Goal: Transaction & Acquisition: Subscribe to service/newsletter

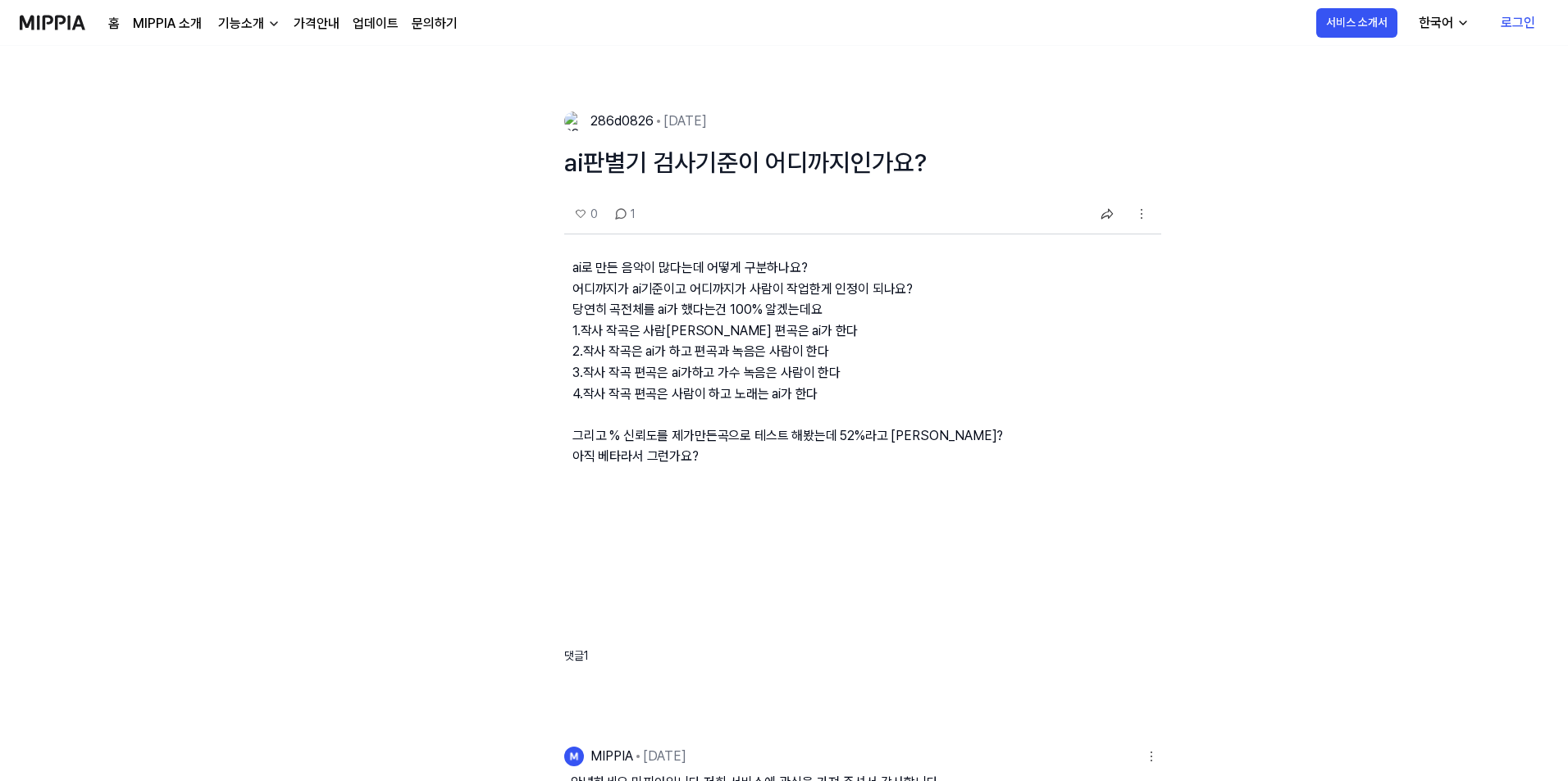
click at [326, 19] on link "가격안내" at bounding box center [316, 23] width 46 height 19
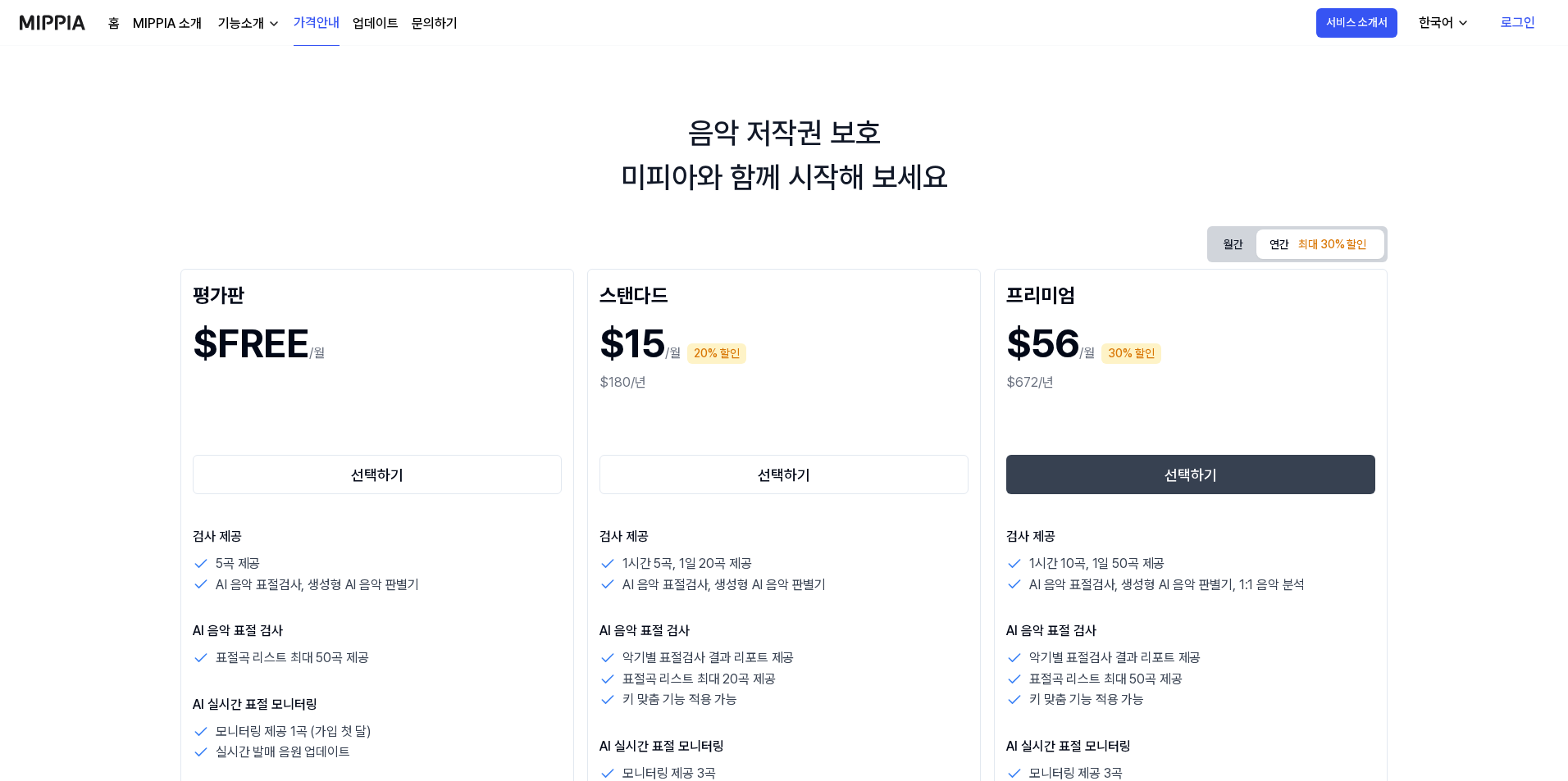
click at [254, 27] on div "기능소개" at bounding box center [240, 23] width 52 height 19
click at [461, 182] on div "음악 저작권 보호 미피아와 함께 시작해 보세요" at bounding box center [784, 156] width 1568 height 89
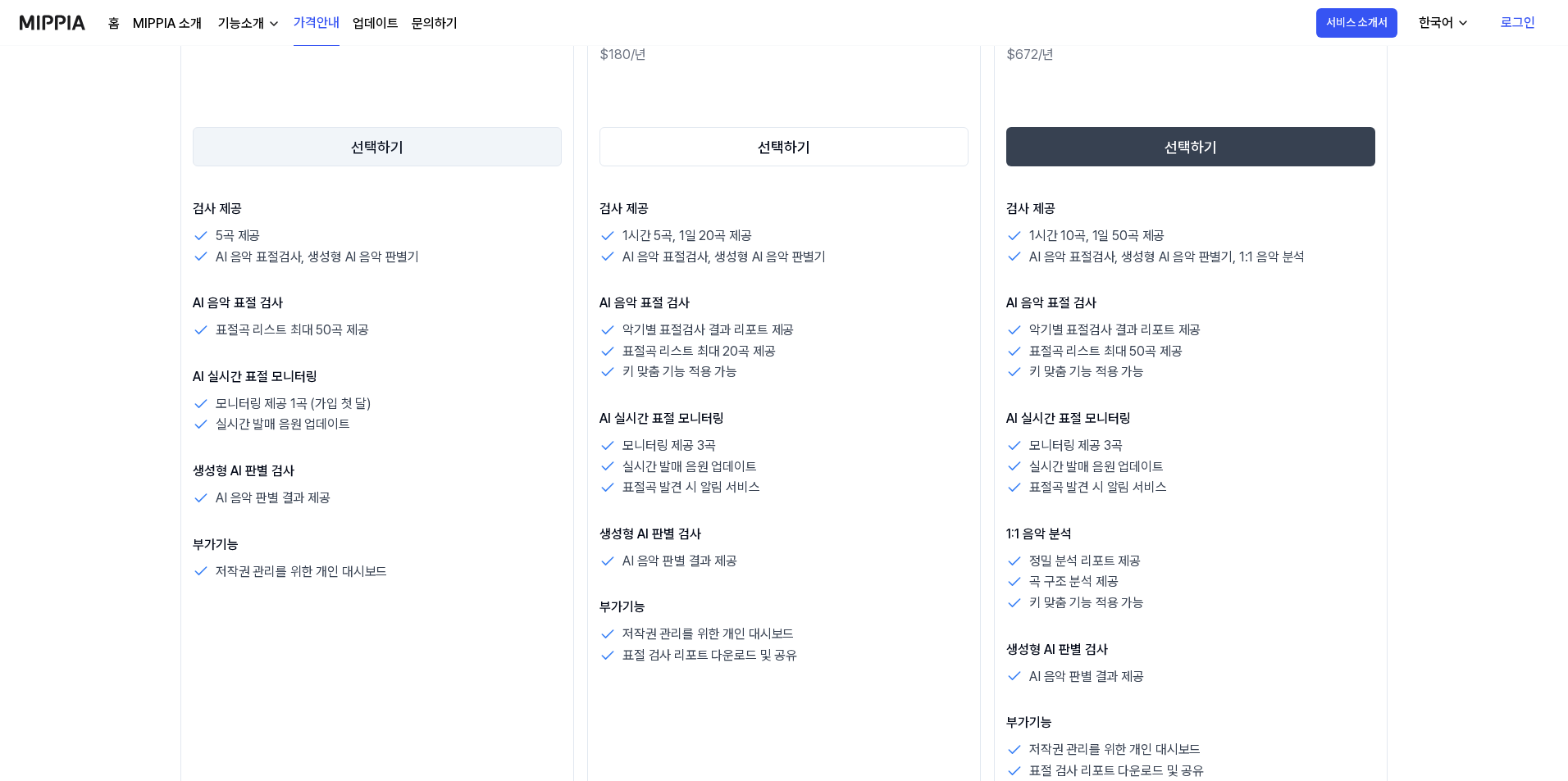
click at [381, 150] on button "선택하기" at bounding box center [377, 147] width 370 height 39
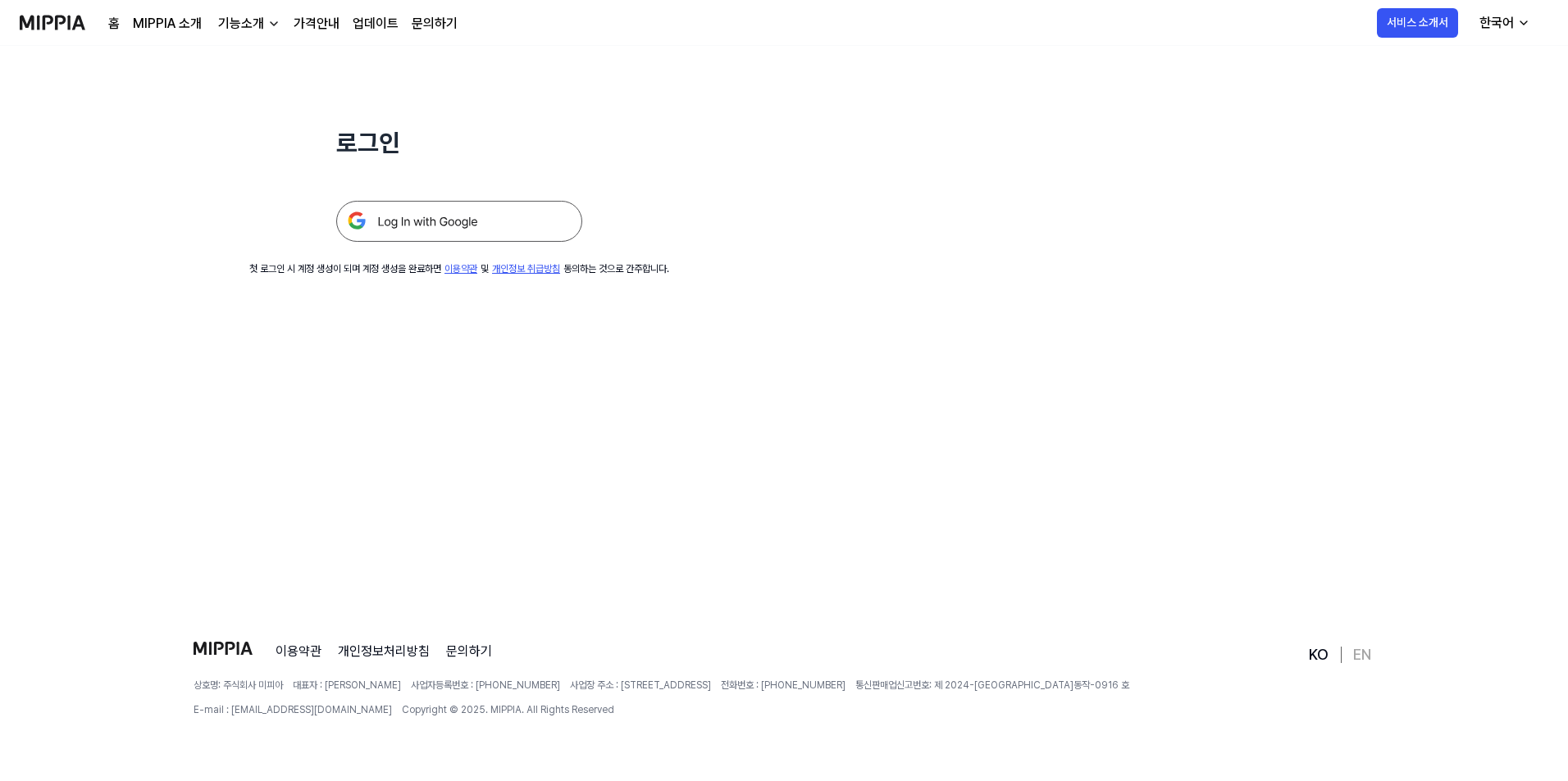
scroll to position [0, 0]
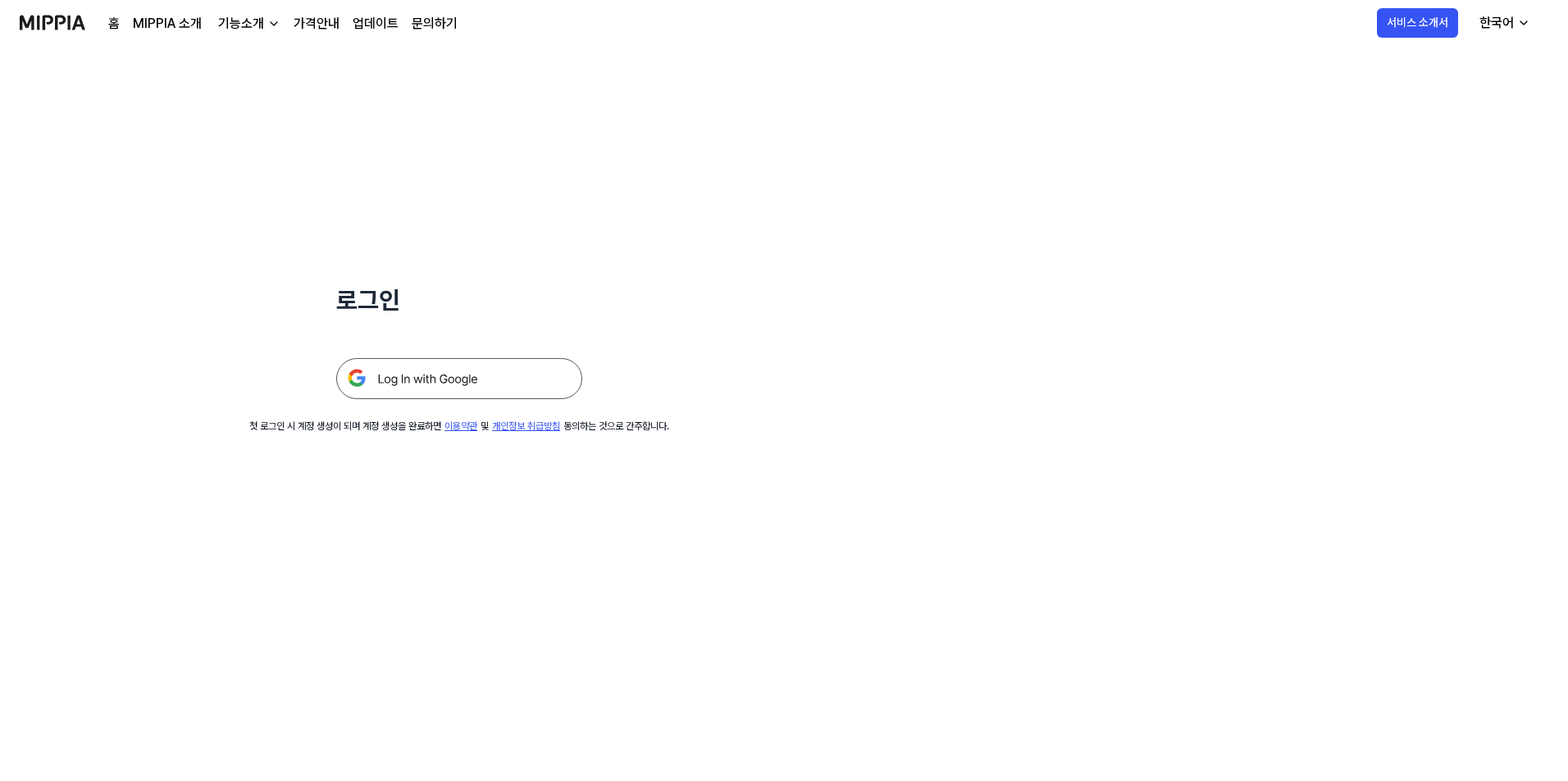
click at [390, 383] on img at bounding box center [459, 379] width 246 height 41
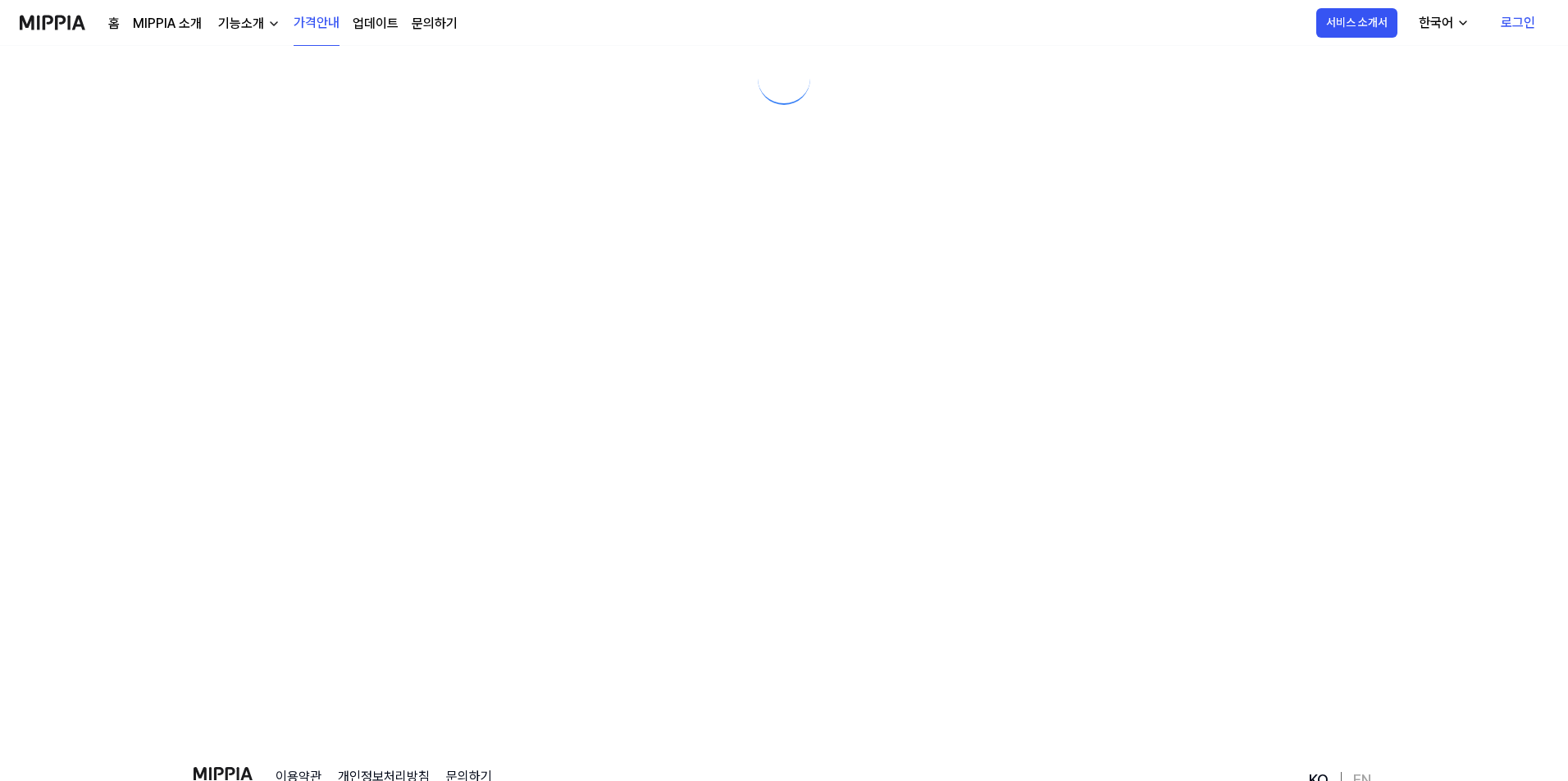
scroll to position [126, 0]
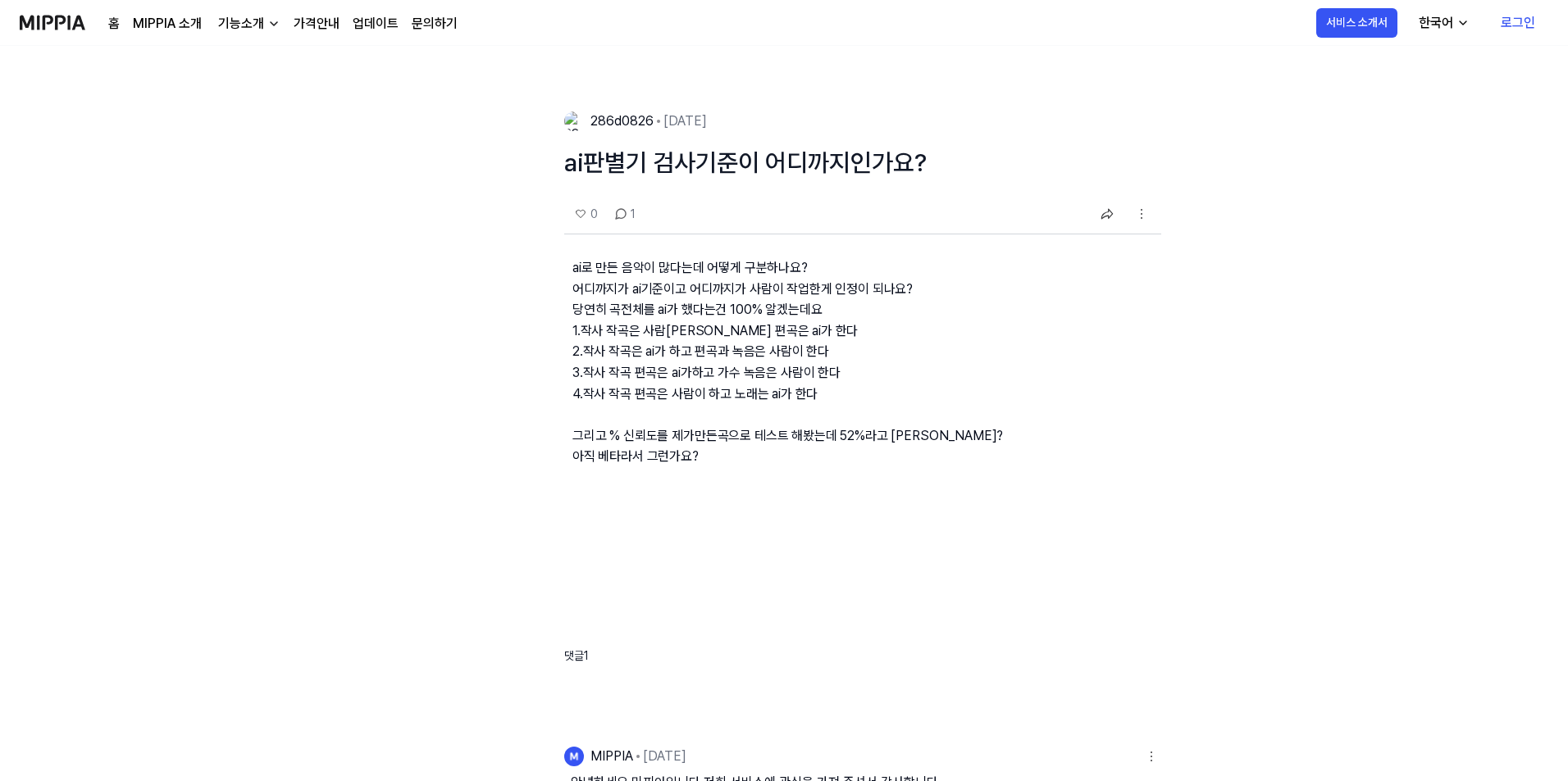
click at [237, 28] on div "기능소개" at bounding box center [240, 23] width 52 height 19
click at [152, 20] on link "MIPPIA 소개" at bounding box center [167, 23] width 69 height 19
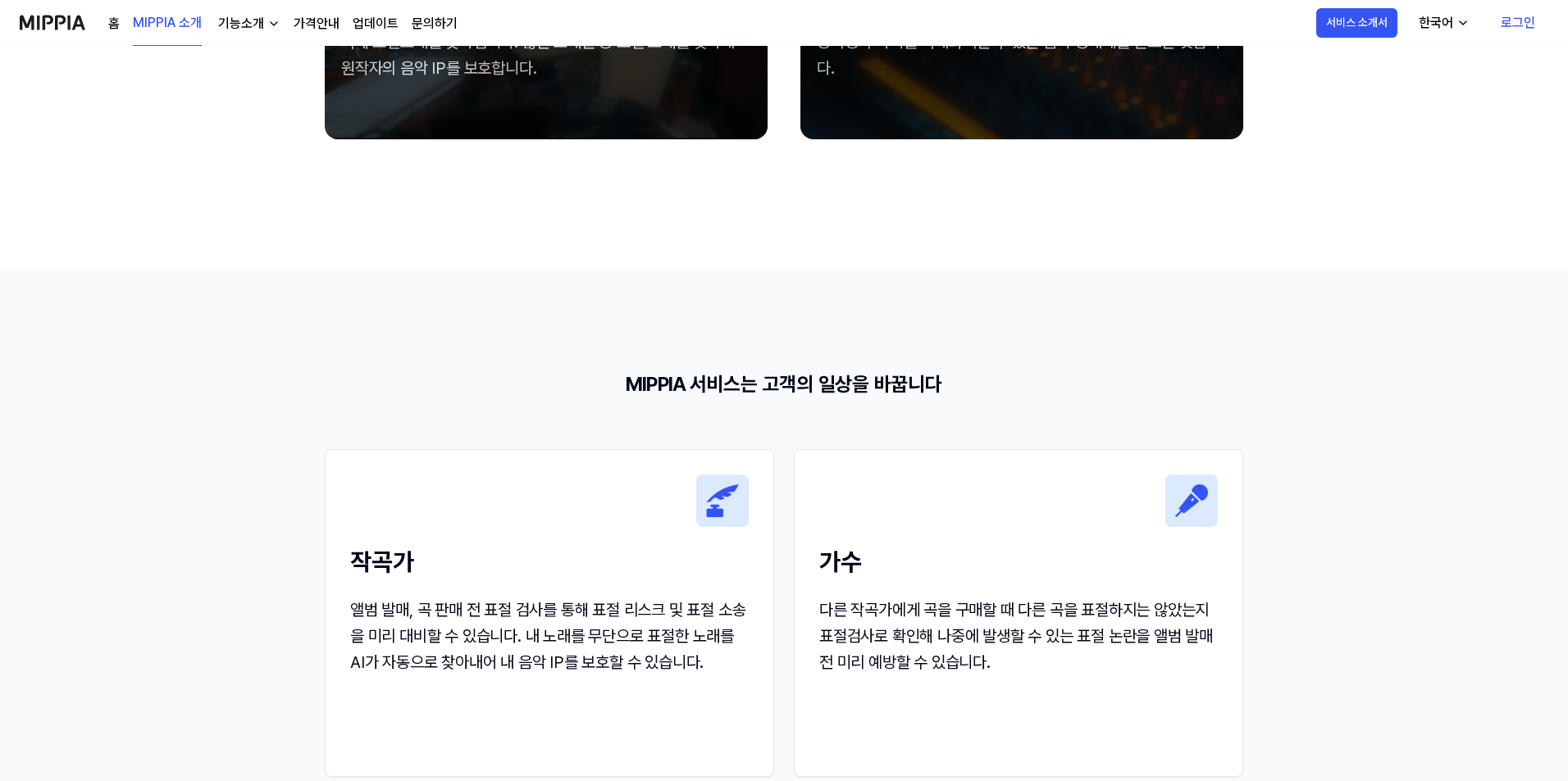
scroll to position [1886, 0]
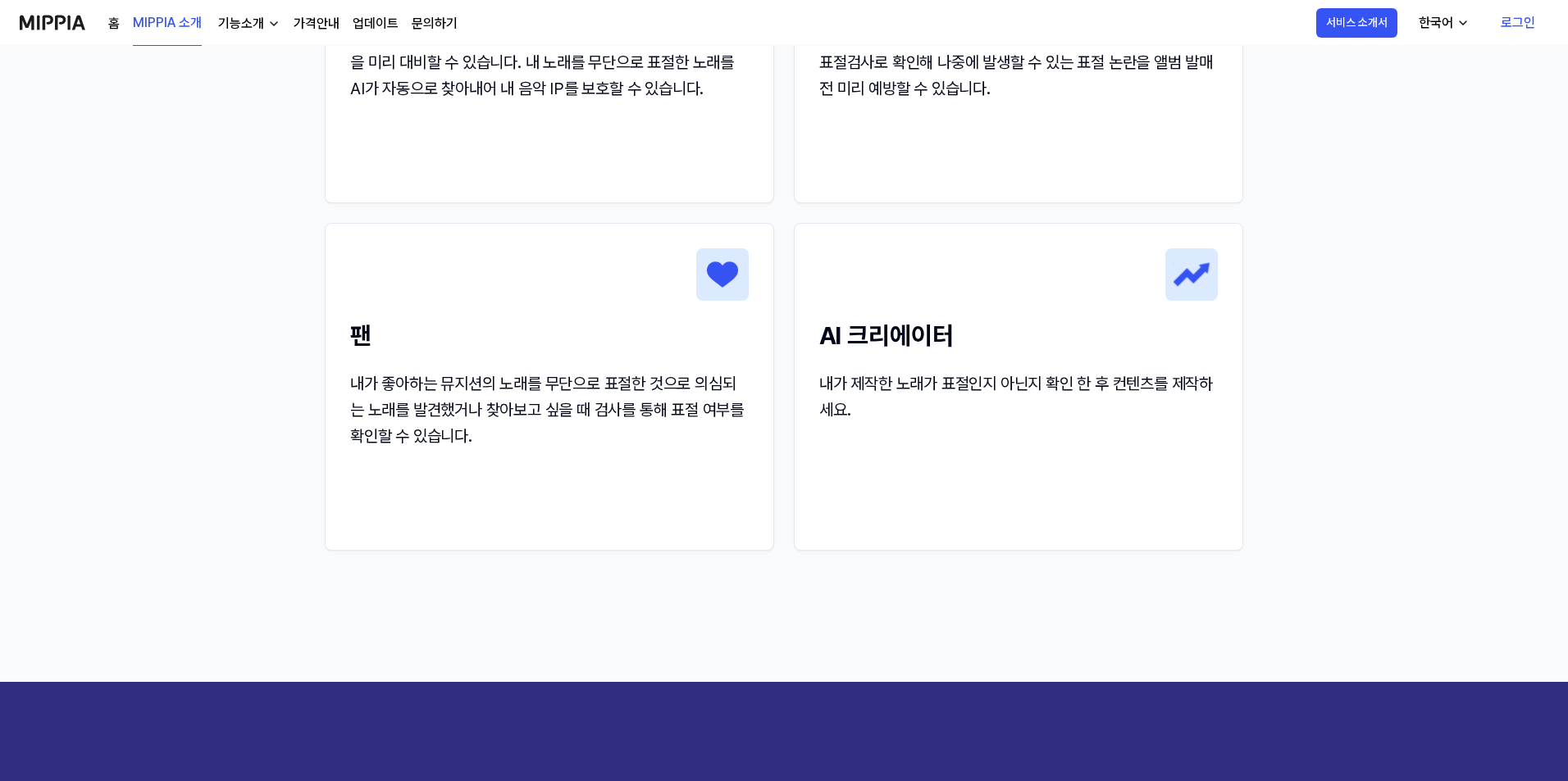
click at [243, 31] on div "기능소개" at bounding box center [240, 23] width 52 height 19
click at [323, 25] on link "가격안내" at bounding box center [316, 23] width 46 height 19
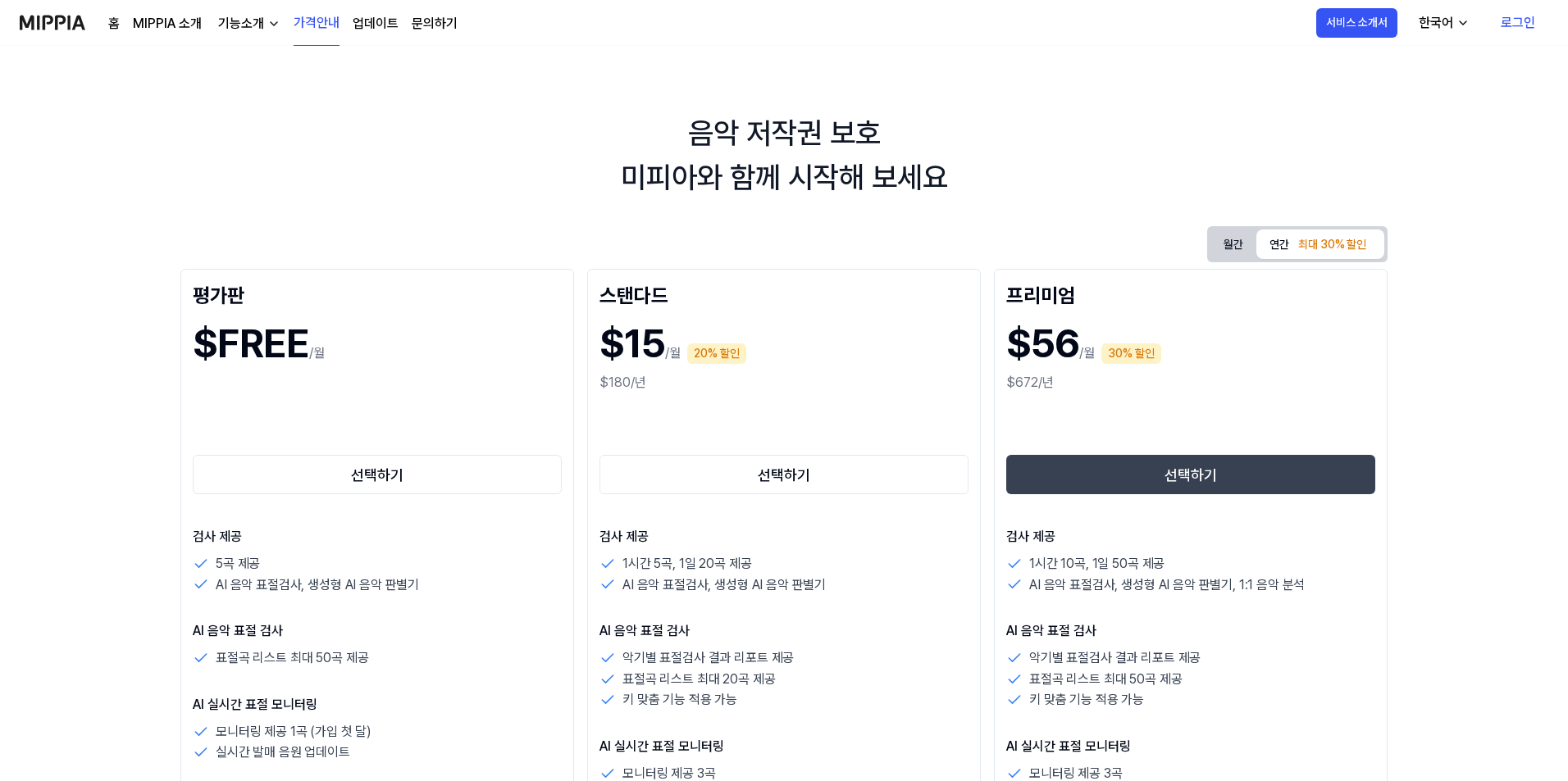
scroll to position [246, 0]
